Goal: Transaction & Acquisition: Book appointment/travel/reservation

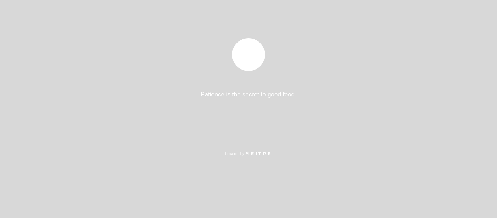
select select "es"
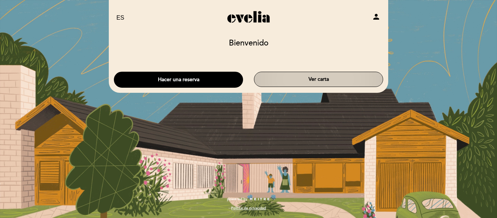
click at [317, 80] on button "Ver carta" at bounding box center [318, 79] width 129 height 15
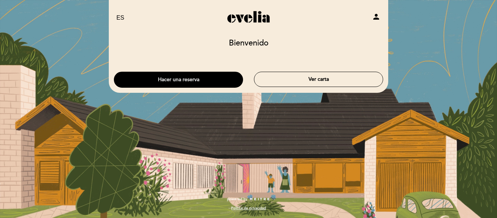
click at [182, 79] on button "Hacer una reserva" at bounding box center [178, 80] width 129 height 16
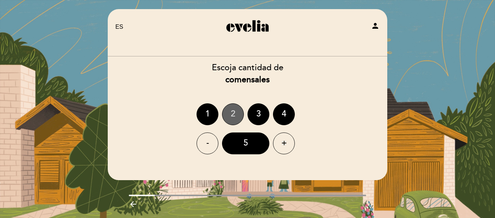
click at [233, 109] on div "2" at bounding box center [233, 114] width 22 height 22
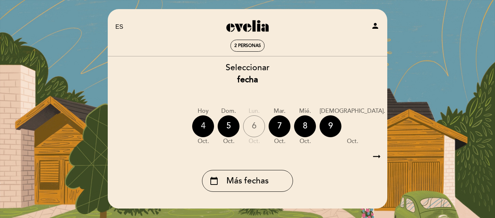
click at [200, 125] on div "4" at bounding box center [203, 126] width 22 height 22
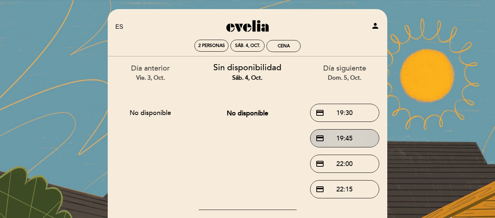
click at [336, 139] on button "credit_card 19:45" at bounding box center [344, 138] width 69 height 18
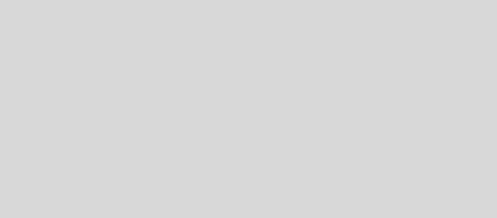
select select "es"
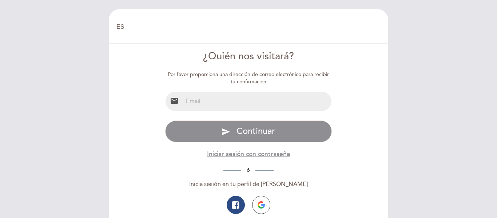
click at [191, 102] on input "email" at bounding box center [257, 101] width 149 height 19
type input "jorgenaudi@gmail.com"
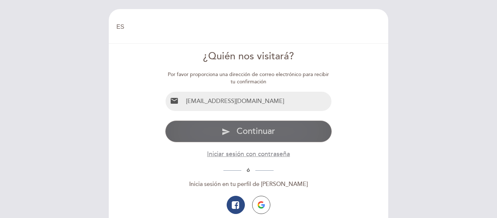
click at [245, 133] on span "Continuar" at bounding box center [255, 131] width 39 height 11
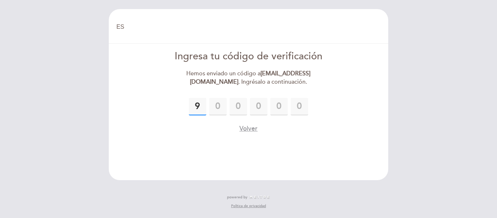
type input "9"
type input "3"
type input "2"
type input "8"
type input "6"
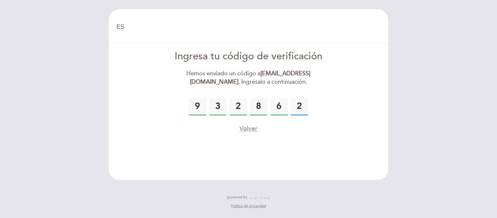
type input "2"
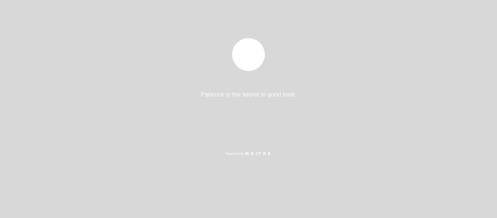
select select "es"
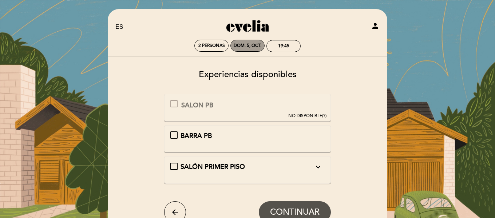
click at [258, 45] on div "dom. 5, oct." at bounding box center [248, 45] width 28 height 5
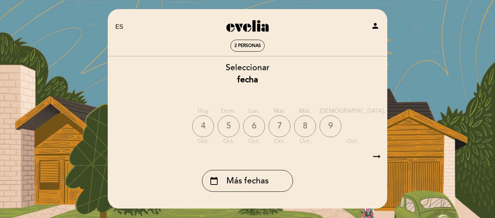
click at [204, 125] on div "4" at bounding box center [203, 126] width 22 height 22
click at [200, 126] on div "4" at bounding box center [203, 126] width 22 height 22
click at [232, 127] on div "5" at bounding box center [229, 126] width 22 height 22
click at [204, 130] on div "4" at bounding box center [203, 126] width 22 height 22
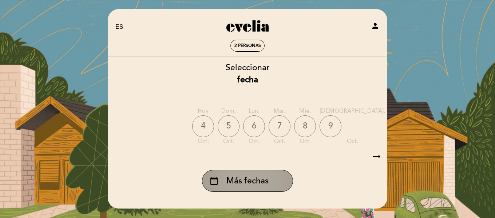
click at [236, 180] on span "Más fechas" at bounding box center [247, 181] width 42 height 12
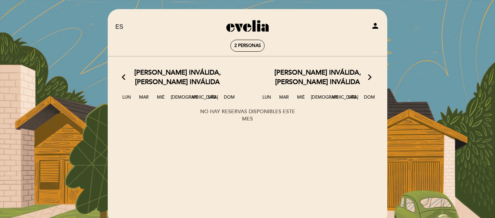
click at [400, 26] on div "EN ES PT [GEOGRAPHIC_DATA] person 2 personas [GEOGRAPHIC_DATA] [PERSON_NAME], […" at bounding box center [247, 142] width 495 height 284
